Goal: Transaction & Acquisition: Purchase product/service

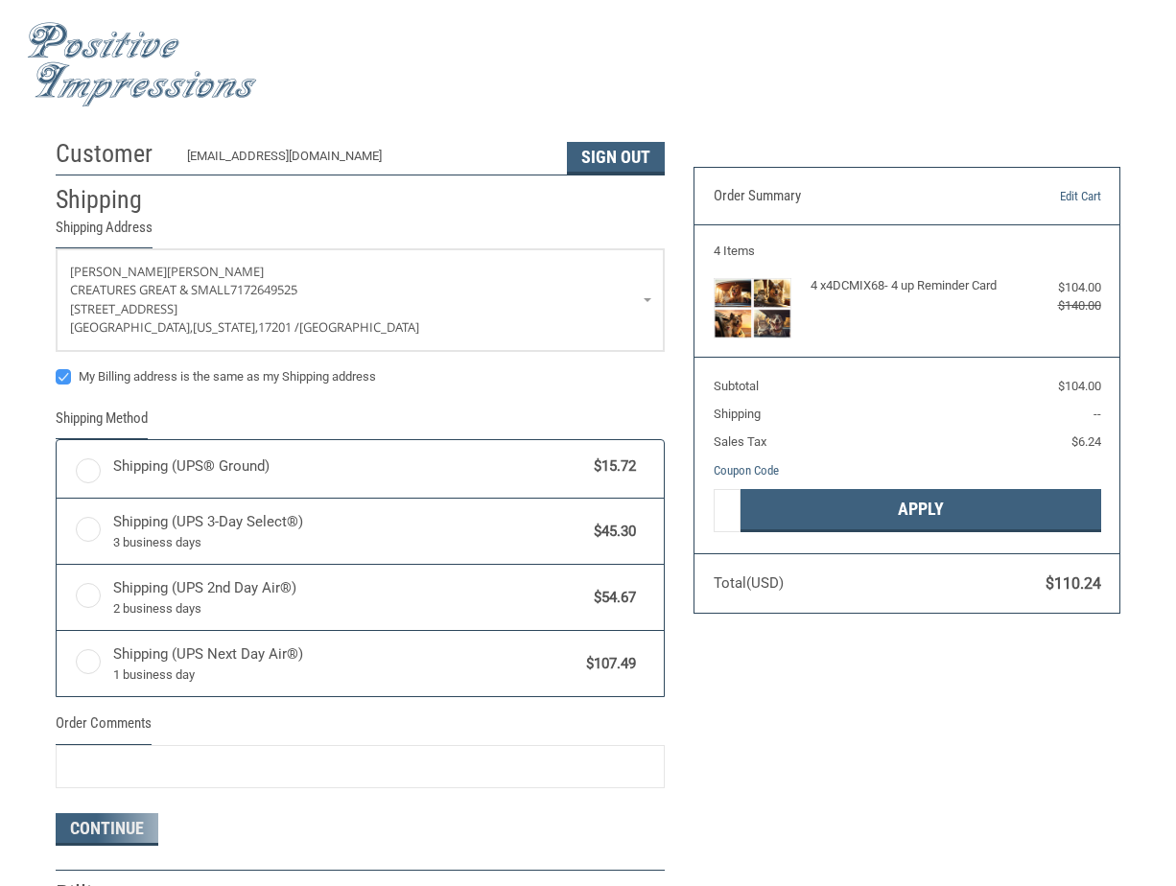
radio input "true"
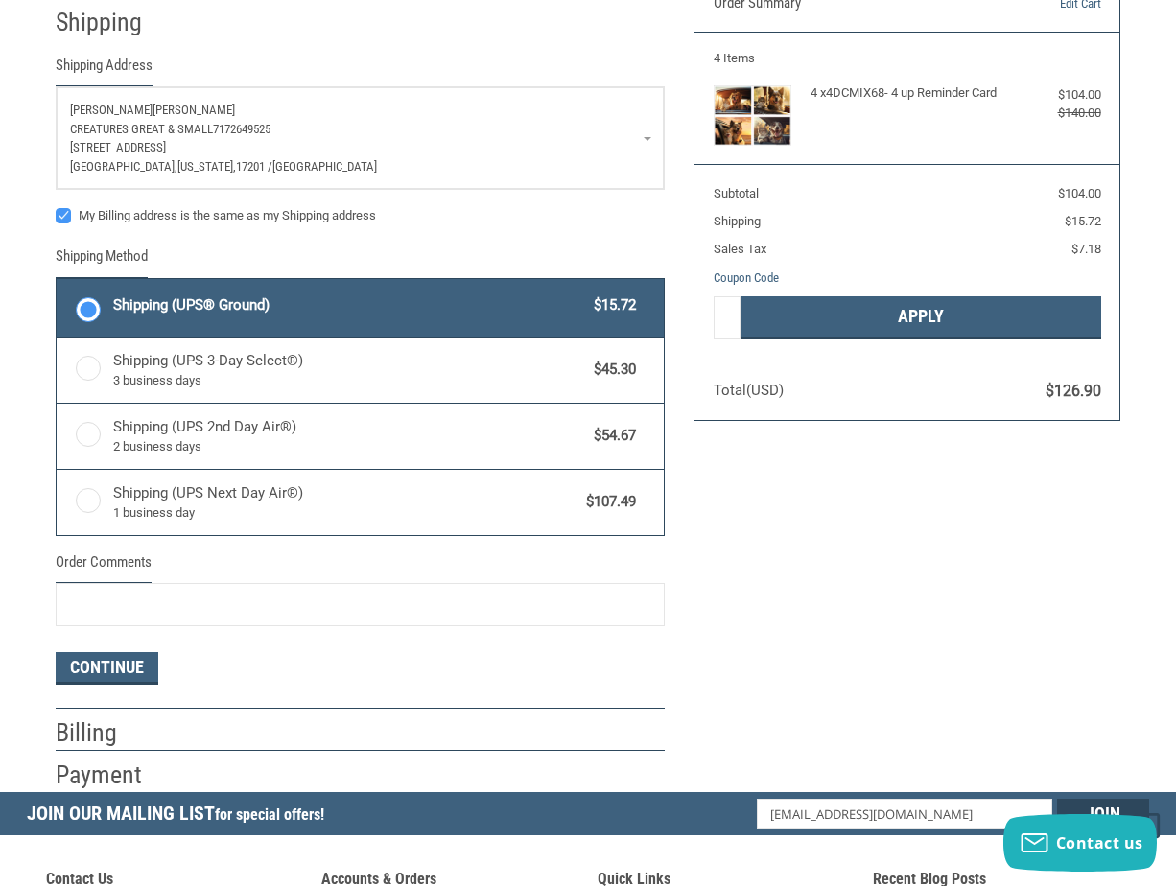
scroll to position [192, 0]
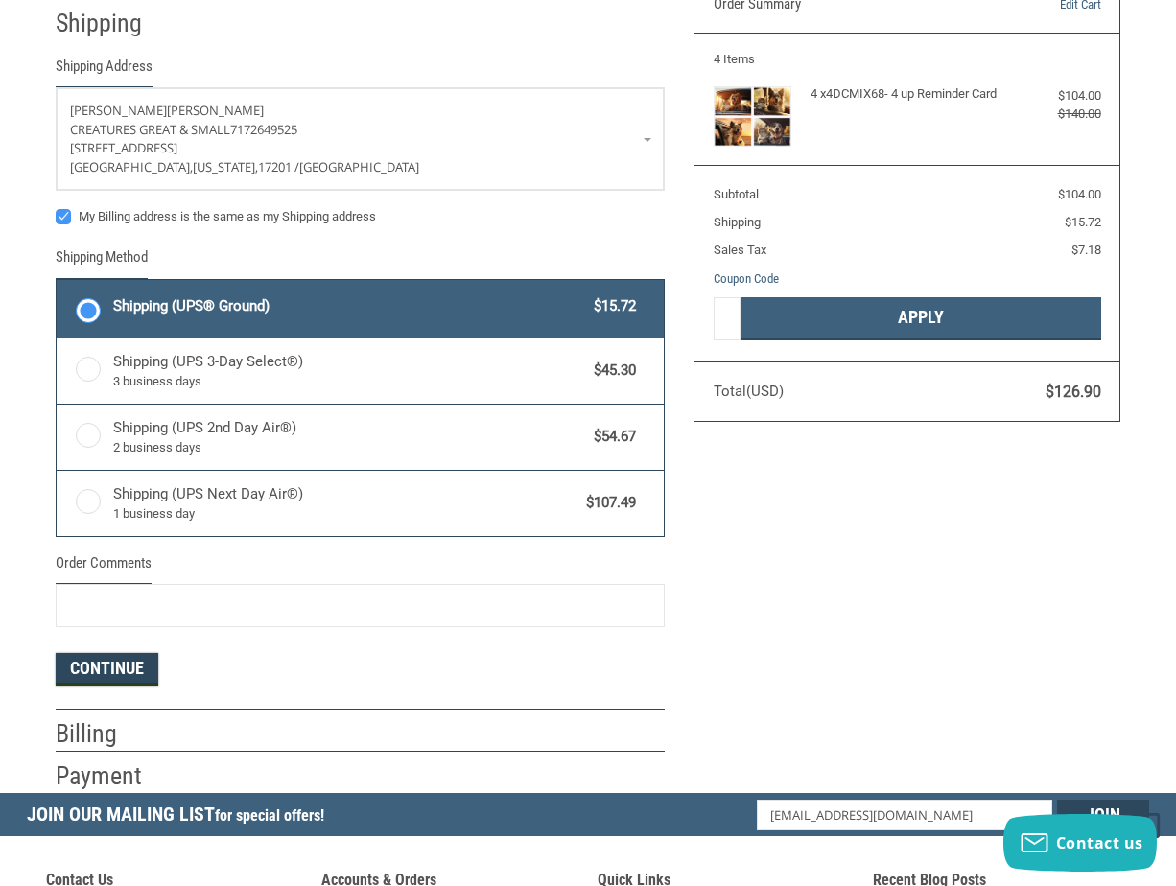
click at [126, 664] on button "Continue" at bounding box center [107, 669] width 103 height 33
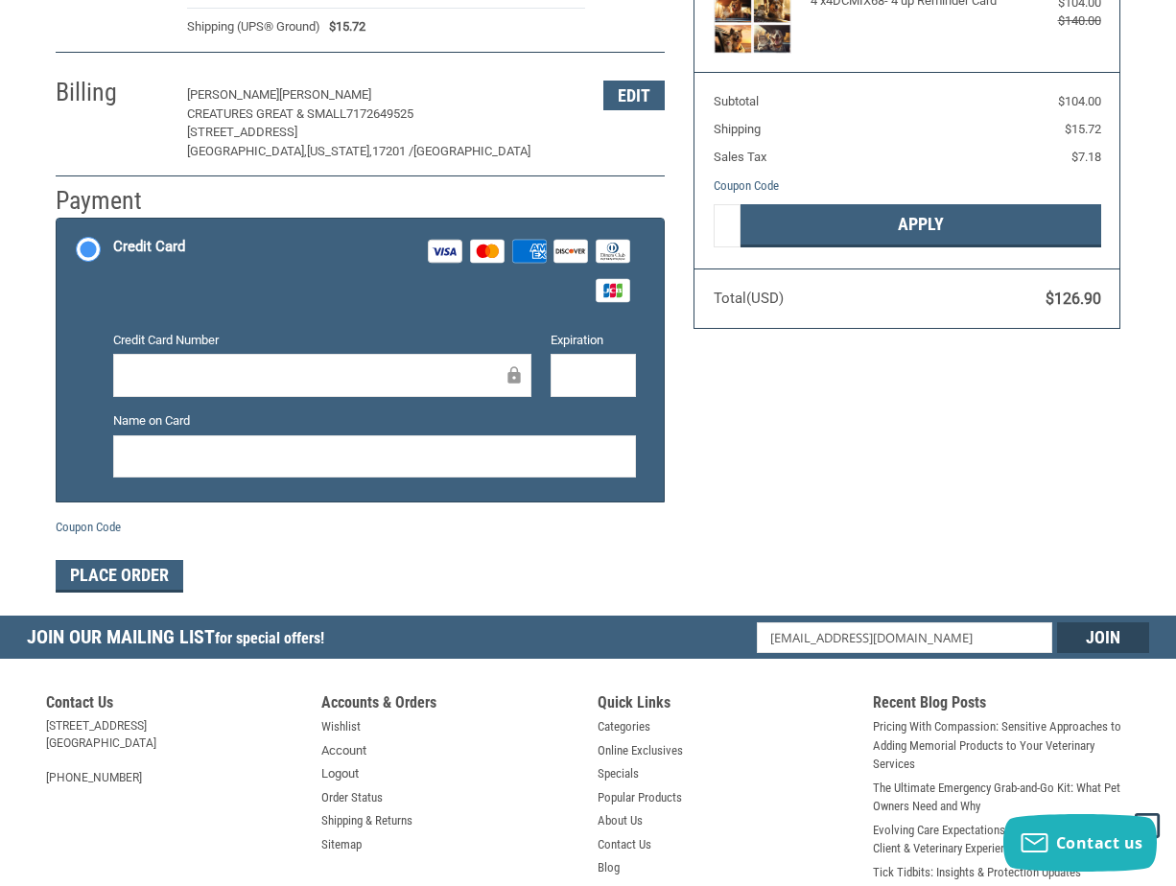
scroll to position [0, 0]
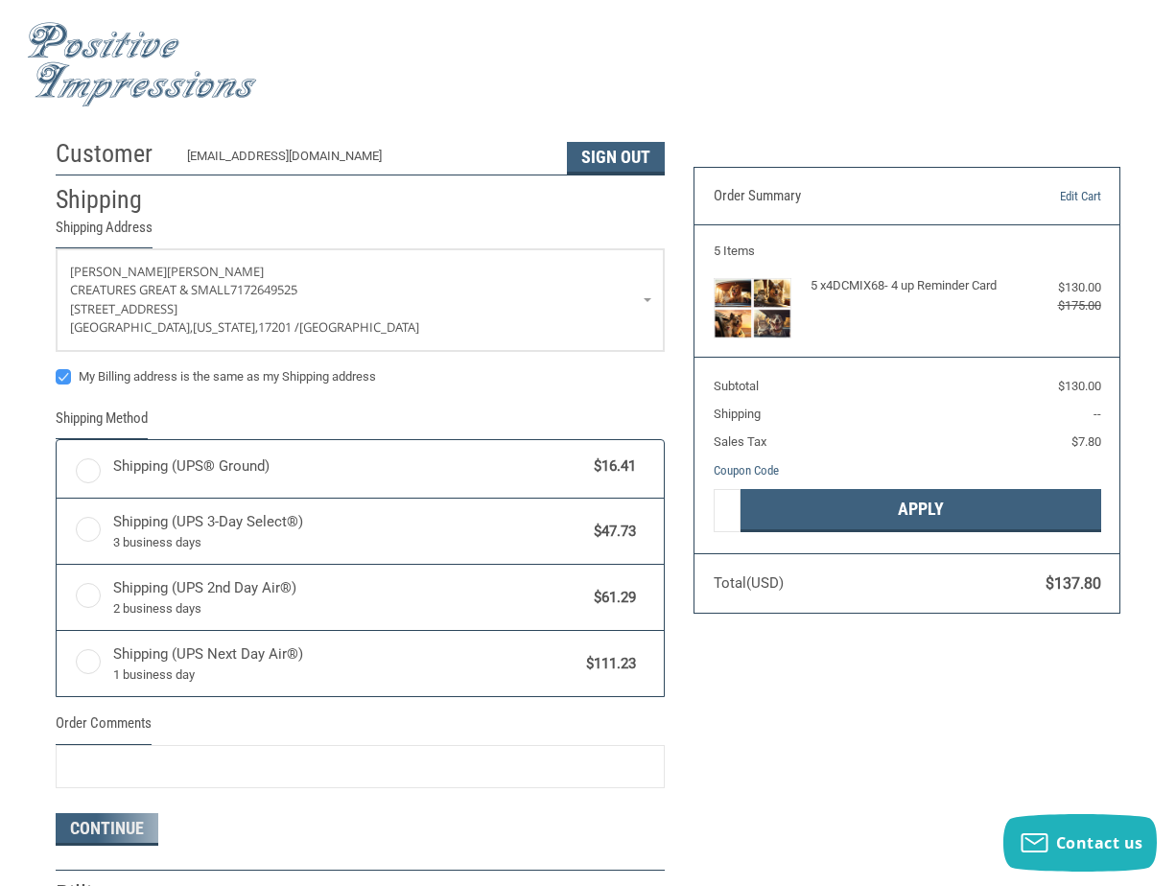
radio input "true"
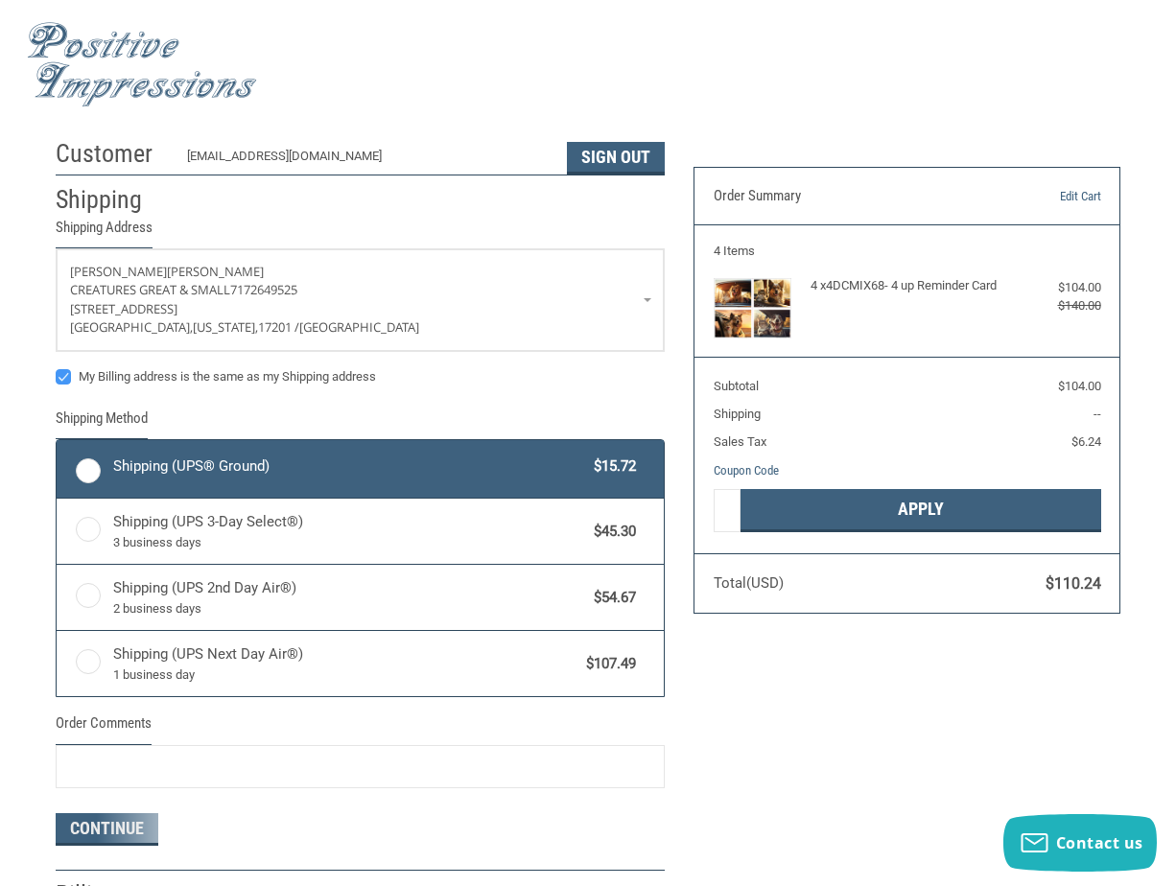
radio input "true"
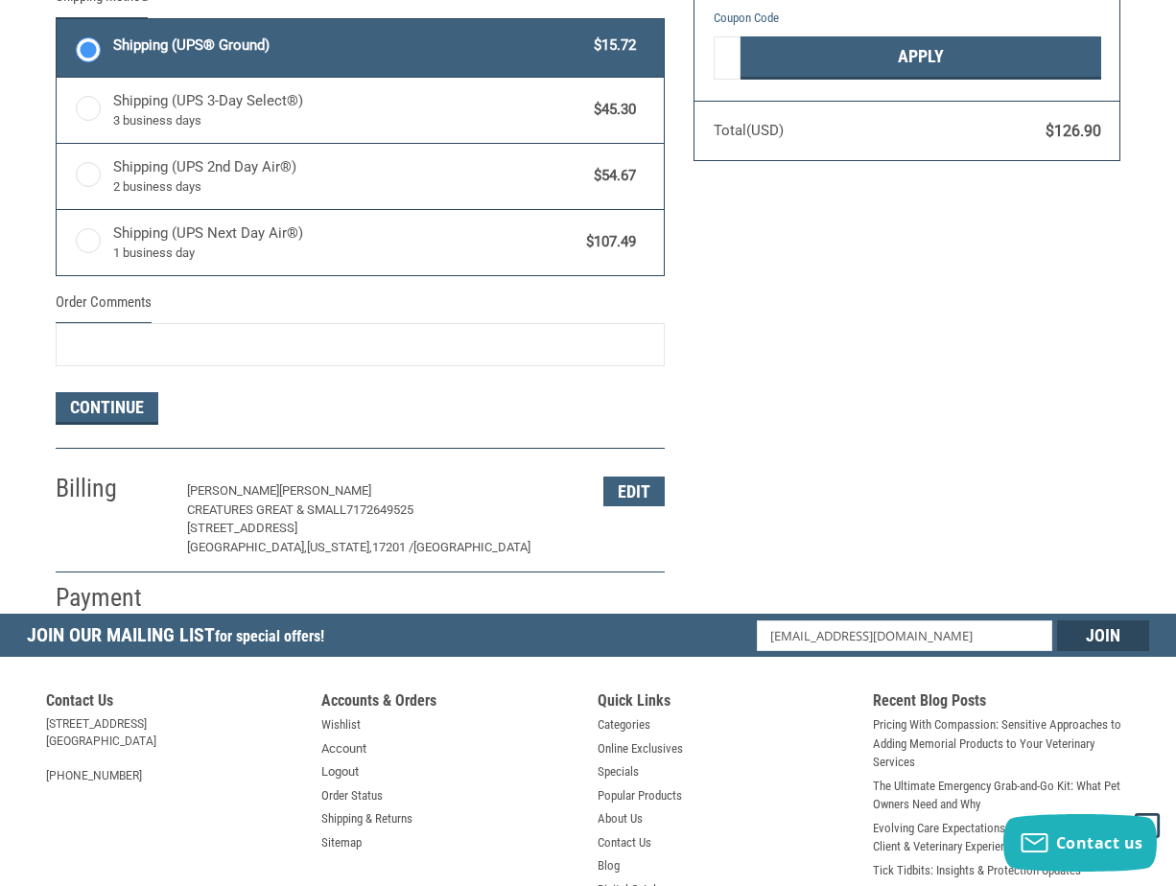
scroll to position [479, 0]
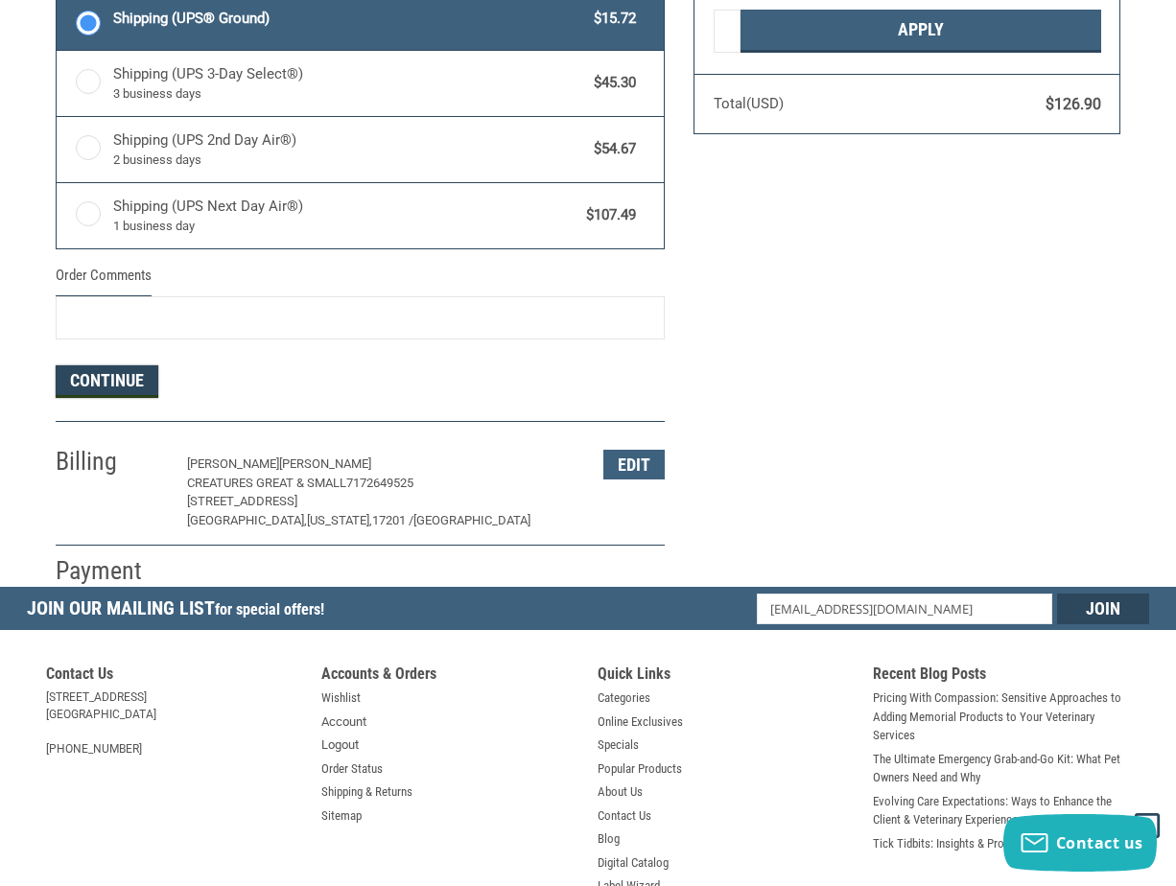
click at [101, 380] on button "Continue" at bounding box center [107, 381] width 103 height 33
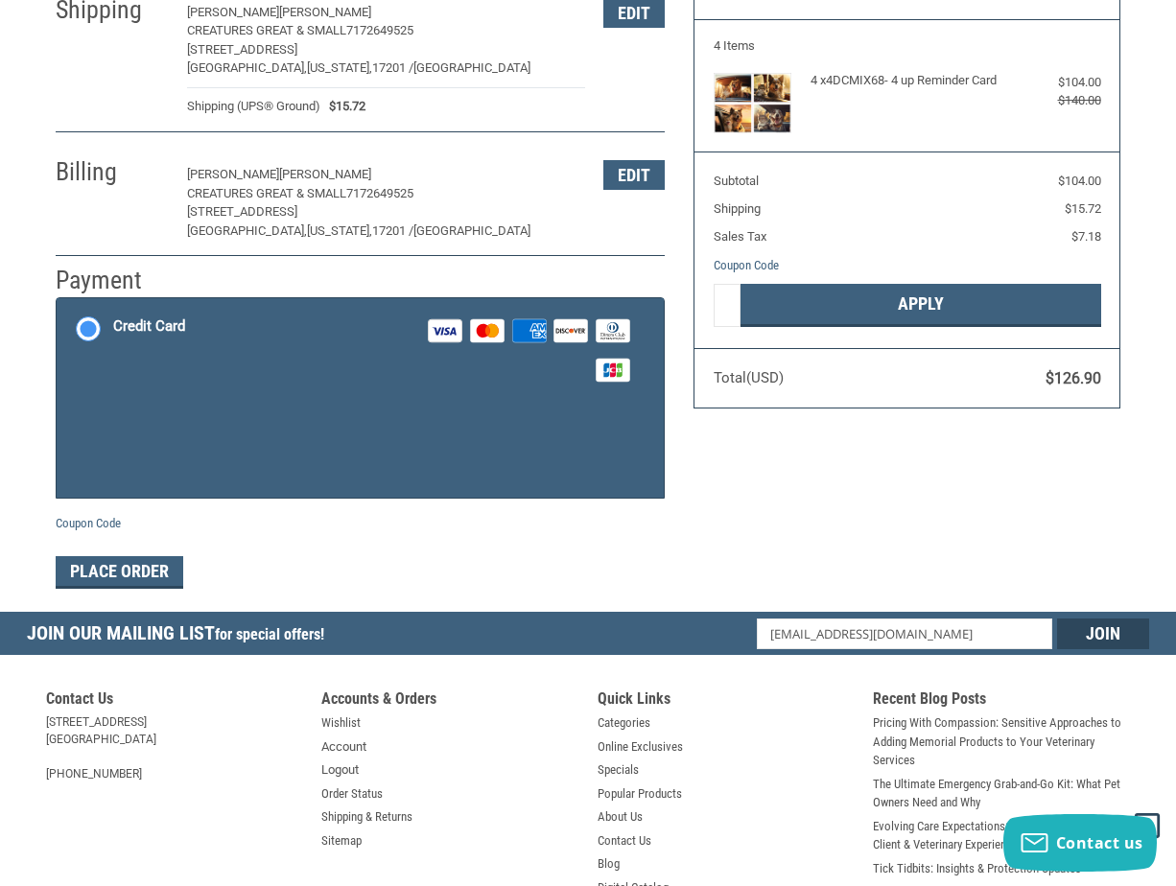
scroll to position [286, 0]
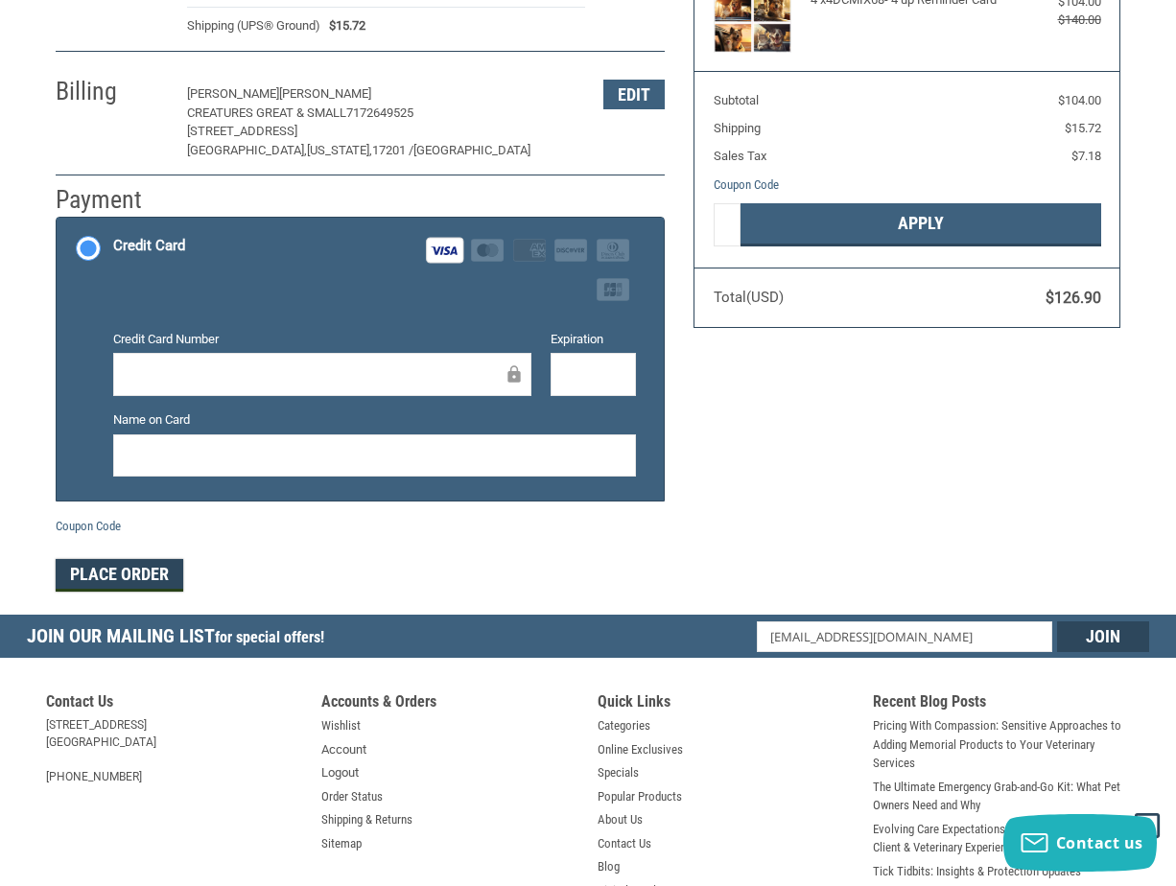
click at [102, 571] on button "Place Order" at bounding box center [120, 575] width 128 height 33
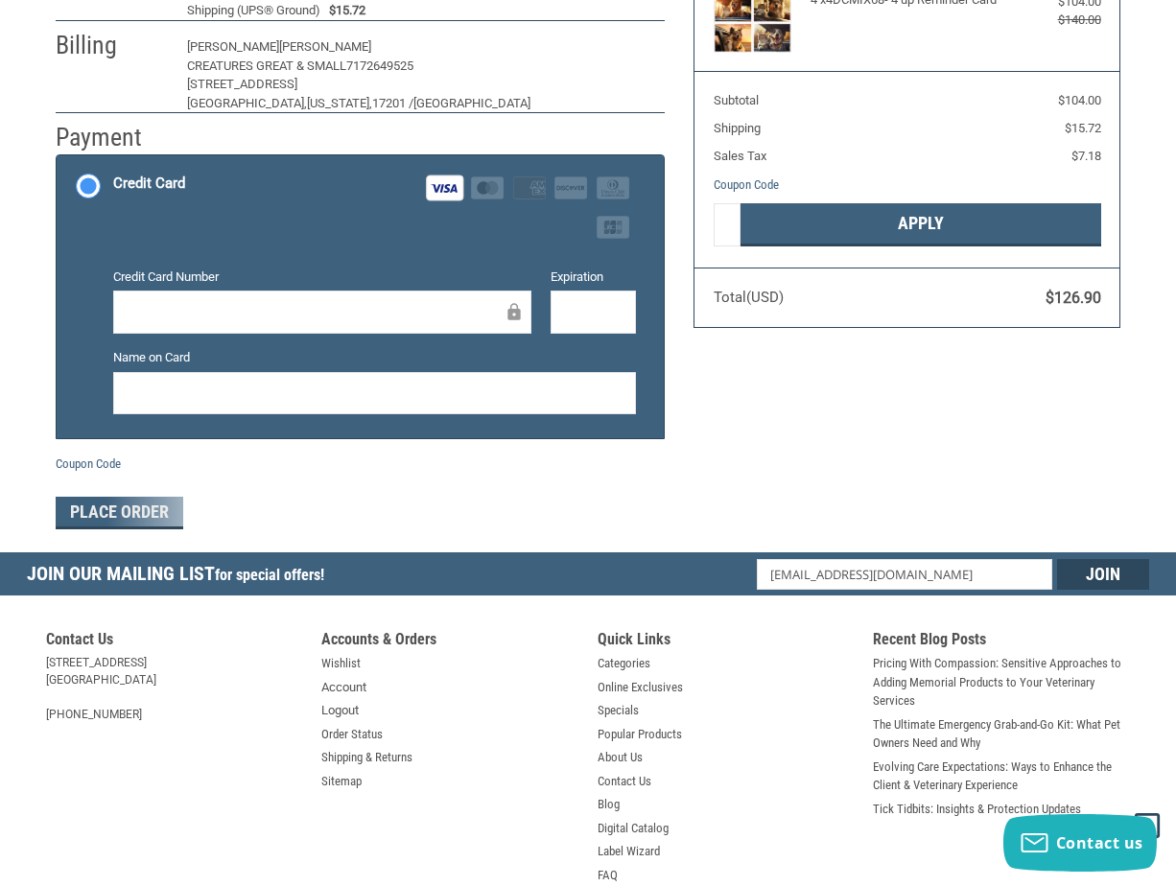
scroll to position [218, 0]
